Goal: Find specific page/section: Find specific page/section

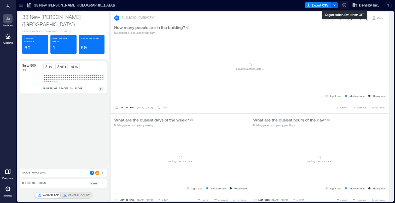
click at [342, 5] on icon "button" at bounding box center [344, 5] width 5 height 5
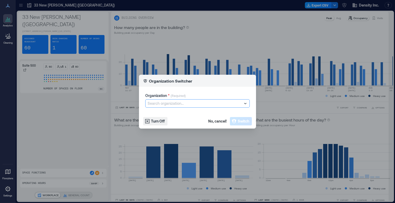
click at [212, 104] on div at bounding box center [195, 103] width 95 height 6
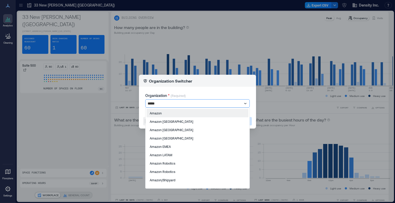
type input "******"
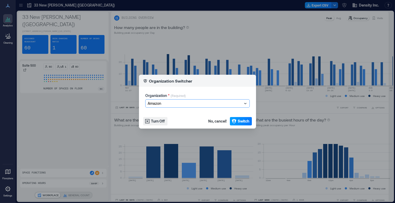
click at [244, 122] on span "Switch" at bounding box center [243, 121] width 11 height 5
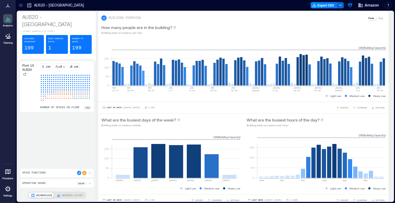
click at [7, 174] on icon at bounding box center [8, 171] width 6 height 6
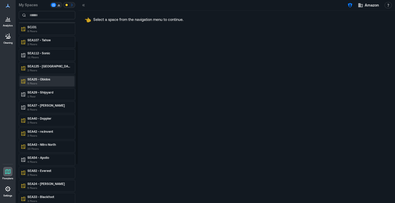
scroll to position [134, 0]
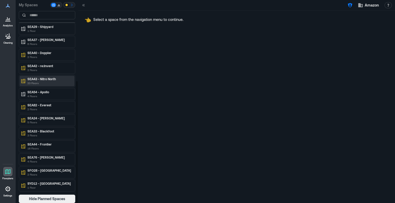
click at [42, 81] on p "23 Floors" at bounding box center [49, 83] width 44 height 4
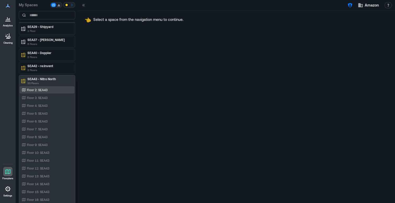
click at [40, 91] on p "Floor 2: SEA43" at bounding box center [37, 90] width 21 height 4
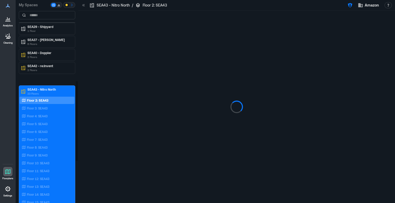
scroll to position [161, 0]
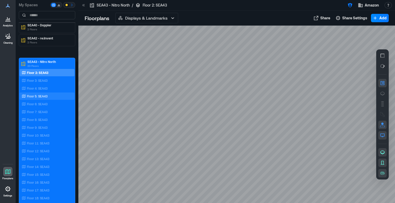
click at [47, 99] on div "Floor 5: SEA43" at bounding box center [47, 95] width 55 height 7
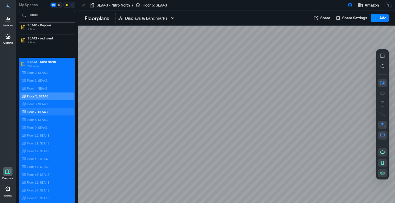
click at [43, 111] on p "Floor 7: SEA43" at bounding box center [37, 112] width 21 height 4
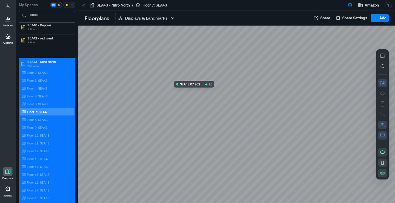
click at [199, 92] on div at bounding box center [236, 114] width 317 height 177
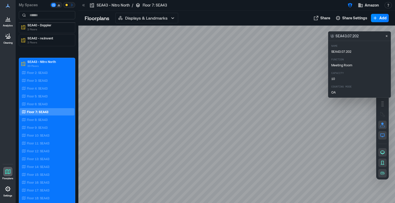
click at [293, 73] on div at bounding box center [236, 114] width 317 height 177
click at [387, 34] on icon "Close" at bounding box center [386, 36] width 4 height 4
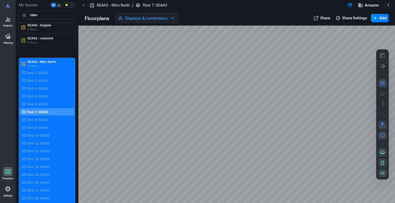
click at [164, 18] on p "Displays & Landmarks" at bounding box center [146, 18] width 42 height 6
click at [263, 78] on div at bounding box center [236, 114] width 317 height 177
drag, startPoint x: 242, startPoint y: 92, endPoint x: 229, endPoint y: 91, distance: 13.3
click at [229, 91] on div at bounding box center [236, 114] width 317 height 177
click at [4, 23] on link "Analytics" at bounding box center [7, 21] width 13 height 16
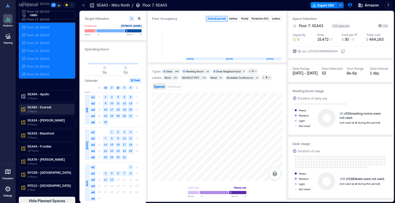
scroll to position [342, 0]
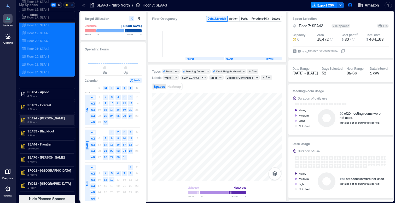
click at [50, 121] on p "5 Floors" at bounding box center [49, 122] width 44 height 4
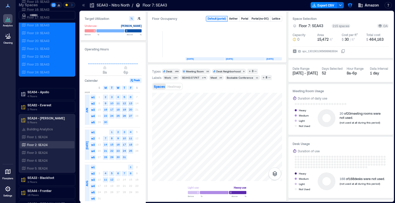
click at [46, 145] on p "Floor 2: SEA24" at bounding box center [37, 145] width 21 height 4
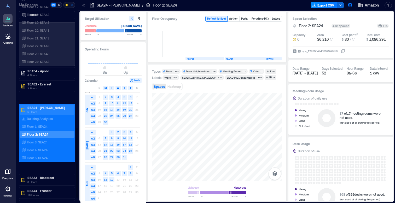
scroll to position [389, 0]
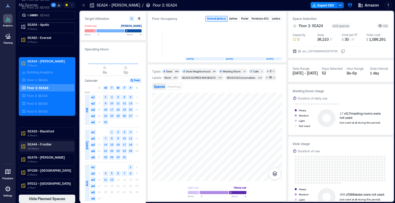
click at [46, 146] on p "16 Floors" at bounding box center [49, 148] width 44 height 4
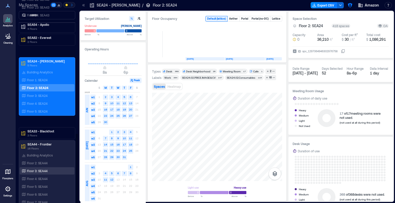
click at [48, 171] on div "Floor 3: SEA44" at bounding box center [46, 170] width 51 height 5
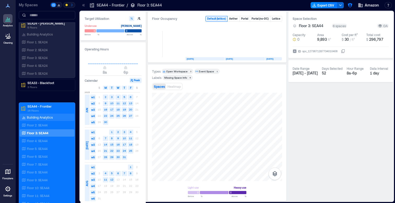
scroll to position [463, 0]
